Goal: Use online tool/utility

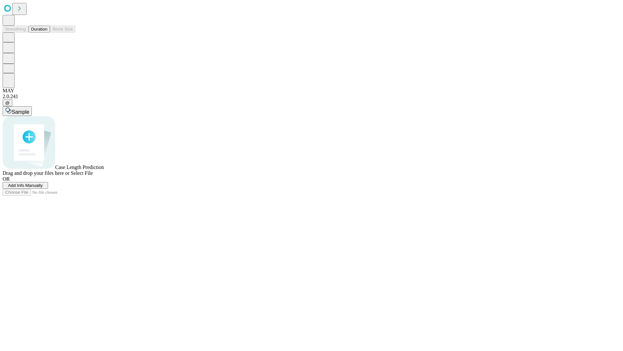
click at [47, 32] on button "Duration" at bounding box center [39, 29] width 21 height 7
click at [29, 109] on span "Sample" at bounding box center [21, 112] width 18 height 6
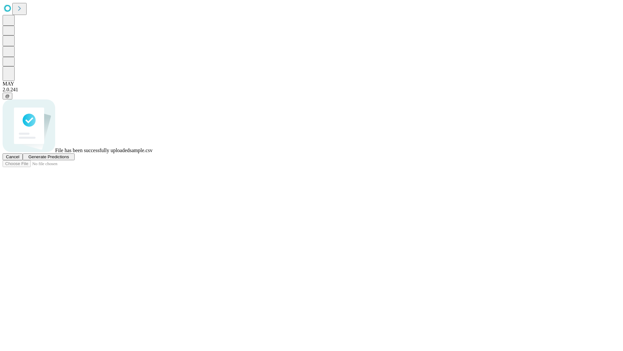
click at [69, 159] on span "Generate Predictions" at bounding box center [48, 156] width 41 height 5
